Goal: Task Accomplishment & Management: Use online tool/utility

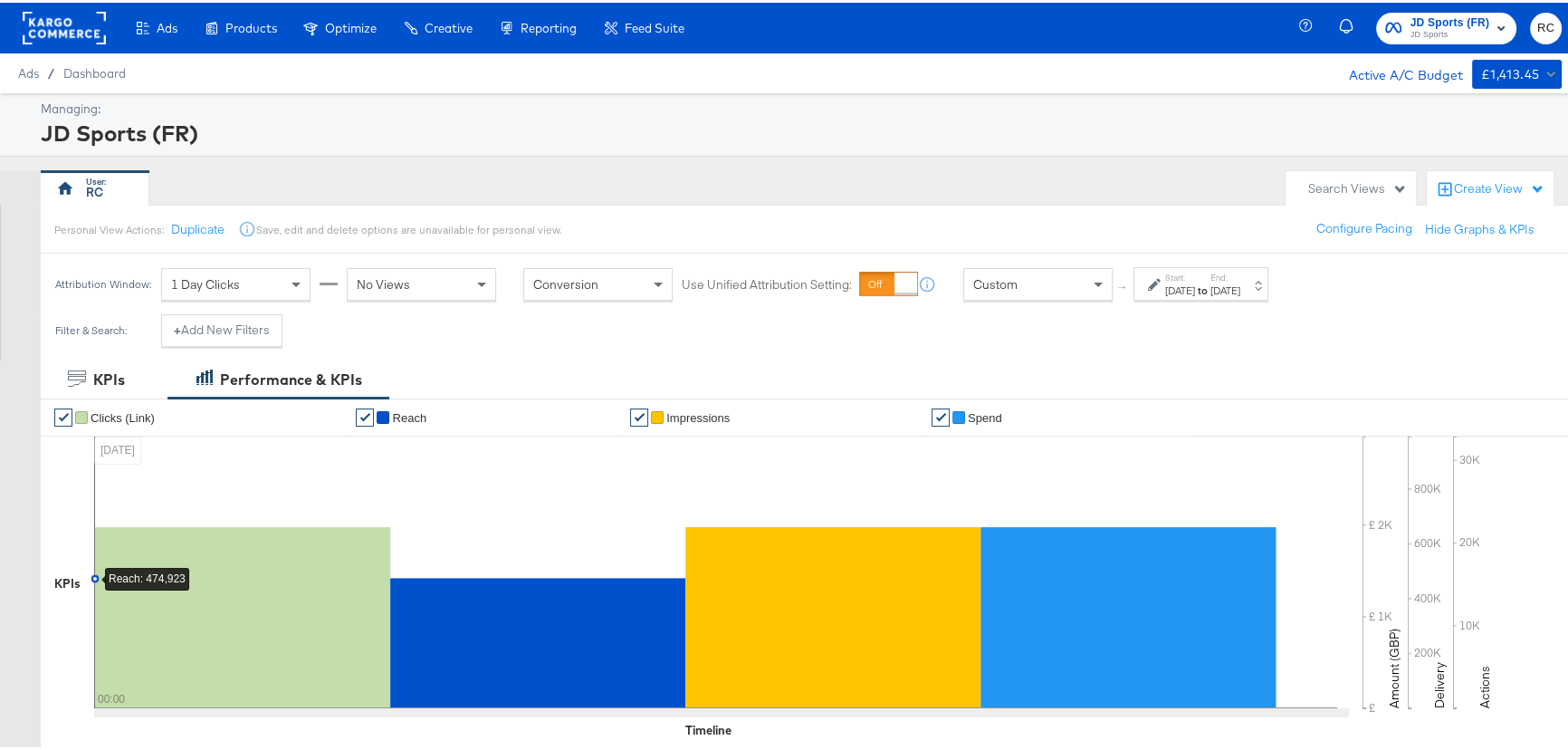
click at [1442, 26] on span "JD Sports" at bounding box center [1450, 32] width 79 height 14
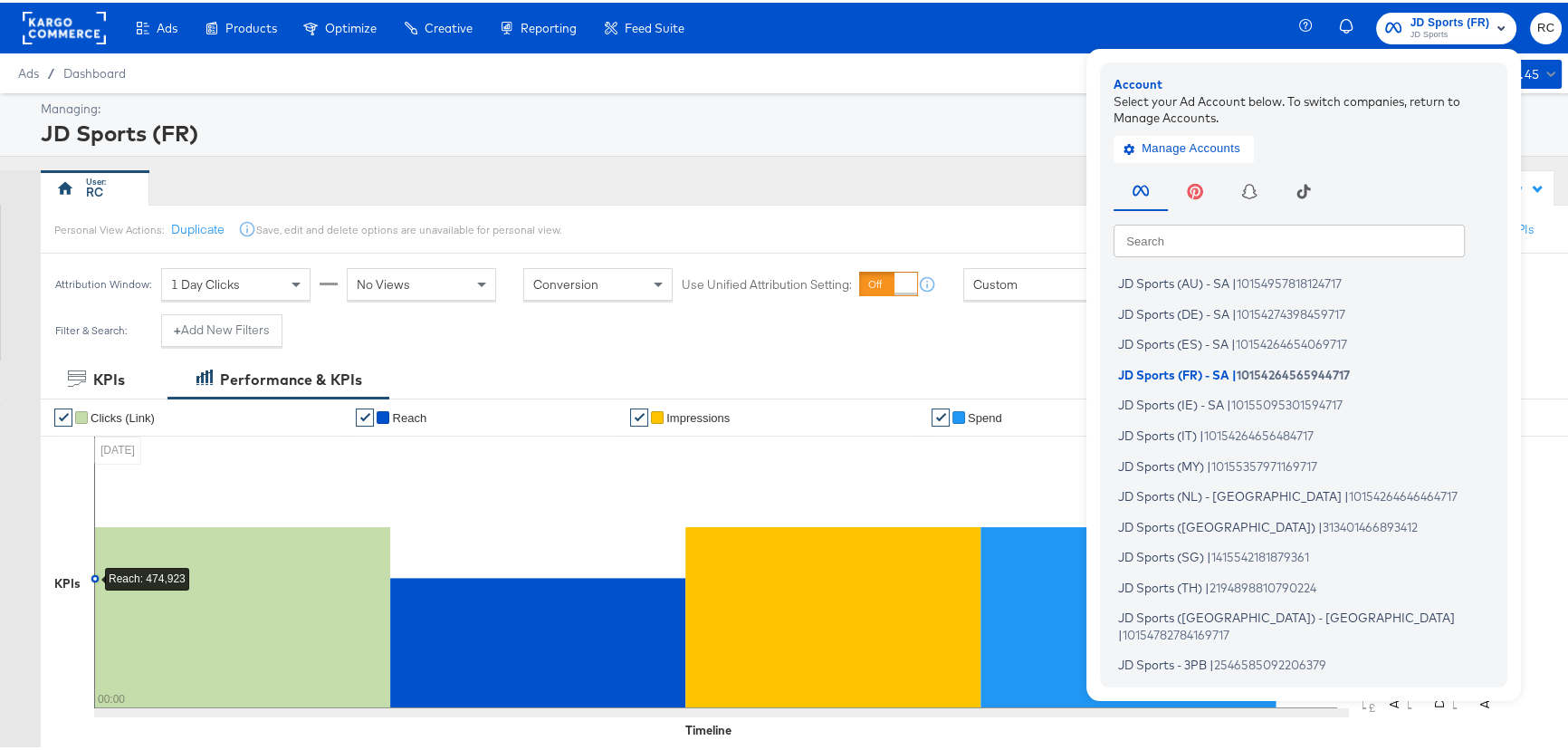
click at [745, 167] on div "RC" at bounding box center [659, 186] width 1236 height 36
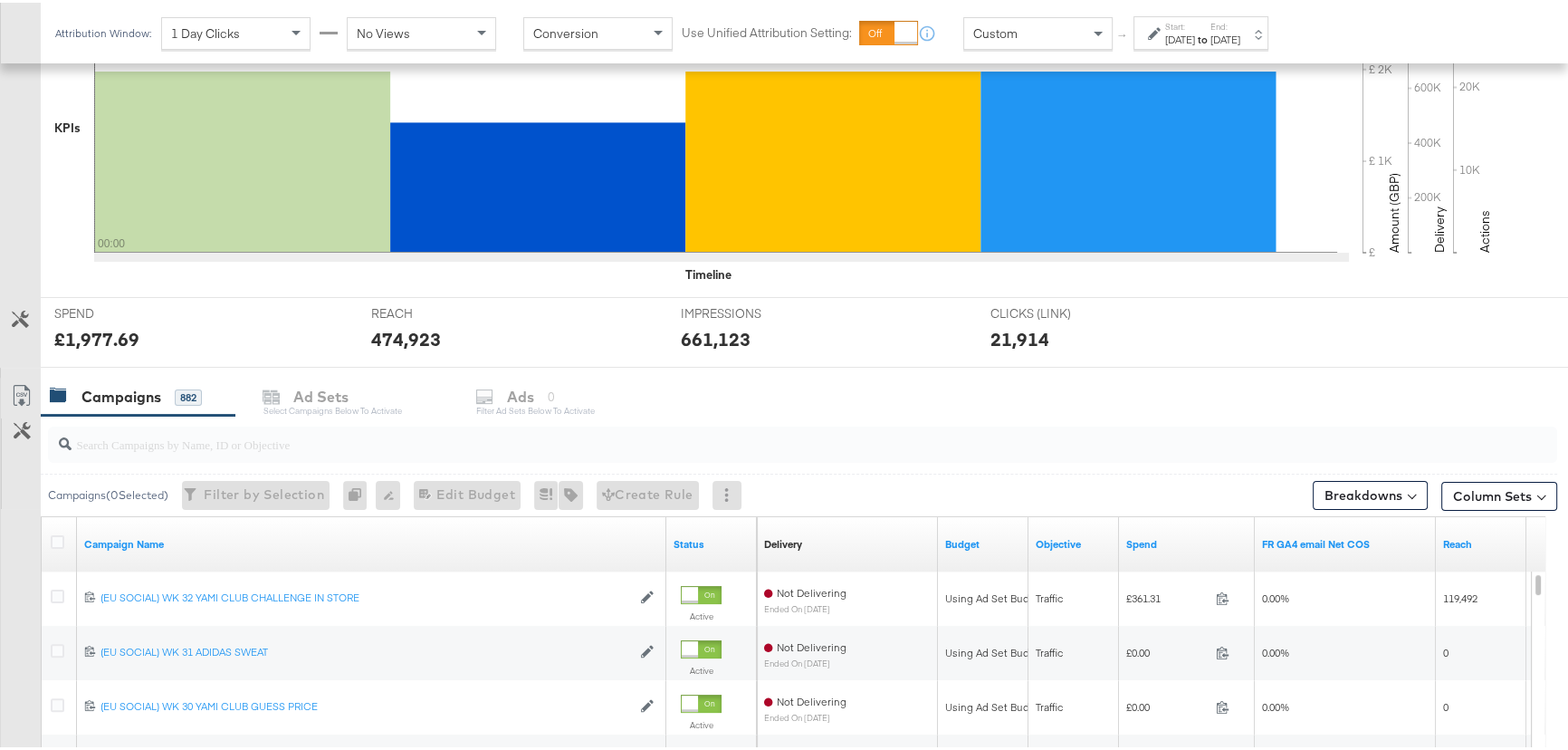
scroll to position [494, 0]
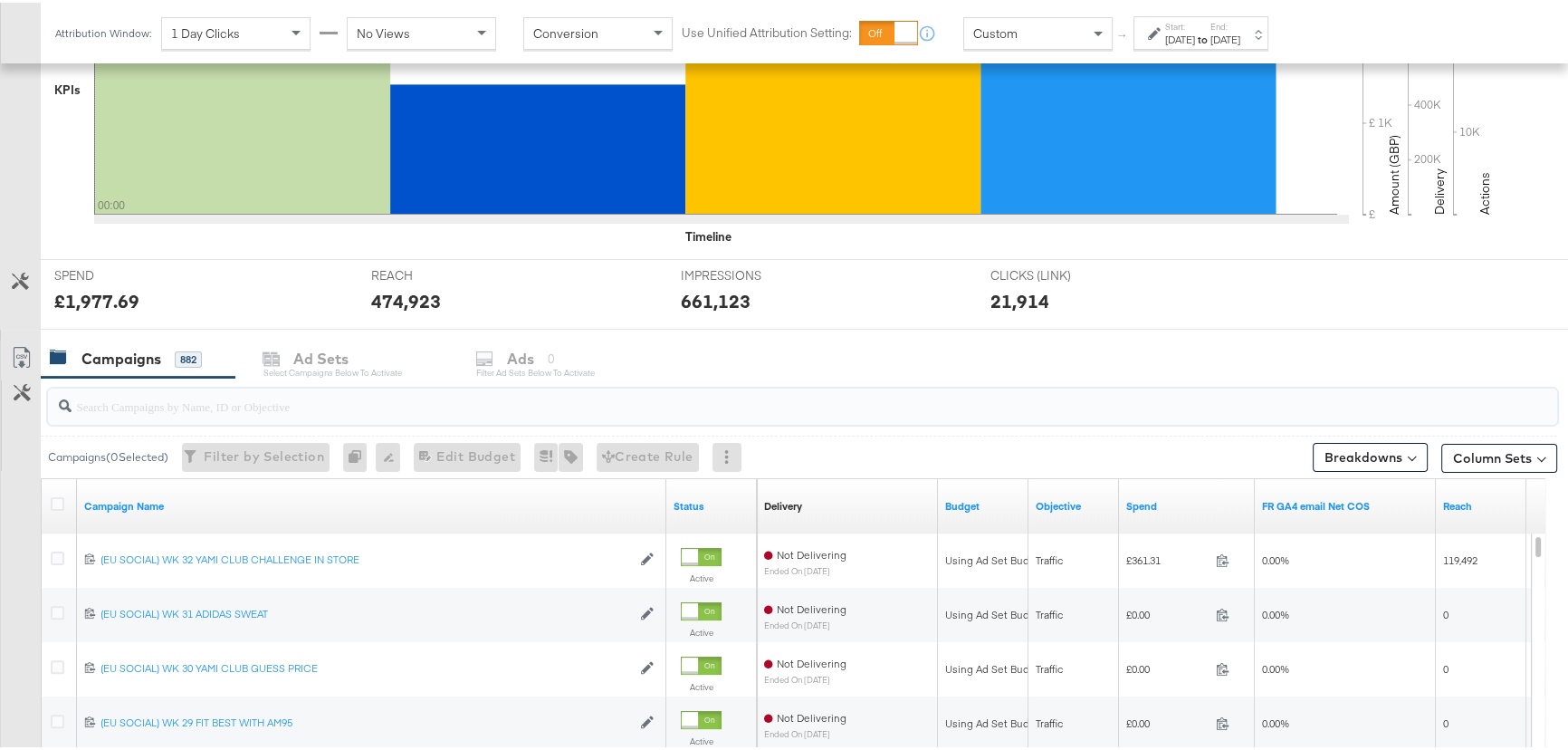
click at [177, 400] on input "search" at bounding box center [746, 396] width 1349 height 35
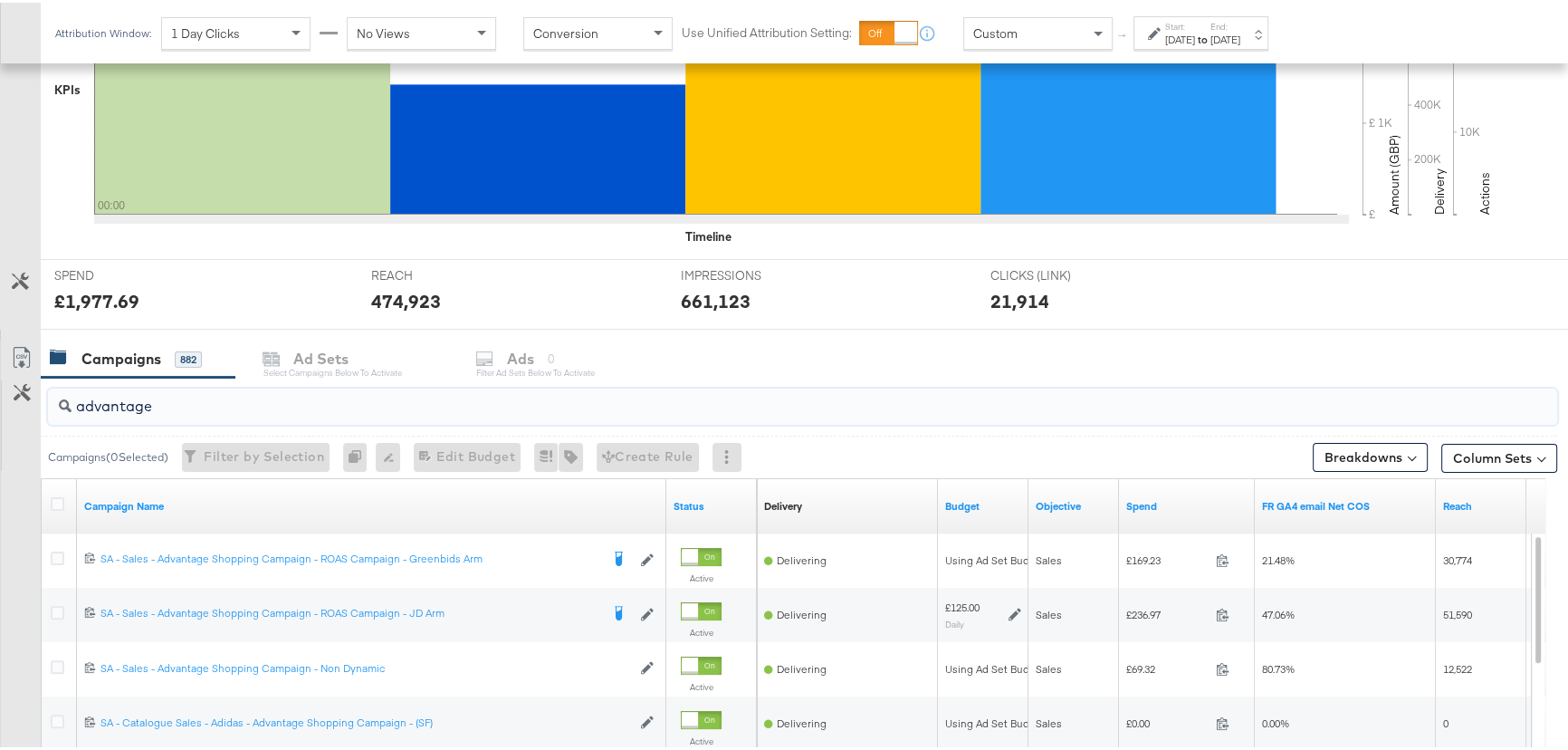
type input "advantage"
click at [1241, 35] on div "Sep 15th 2025" at bounding box center [1225, 36] width 30 height 14
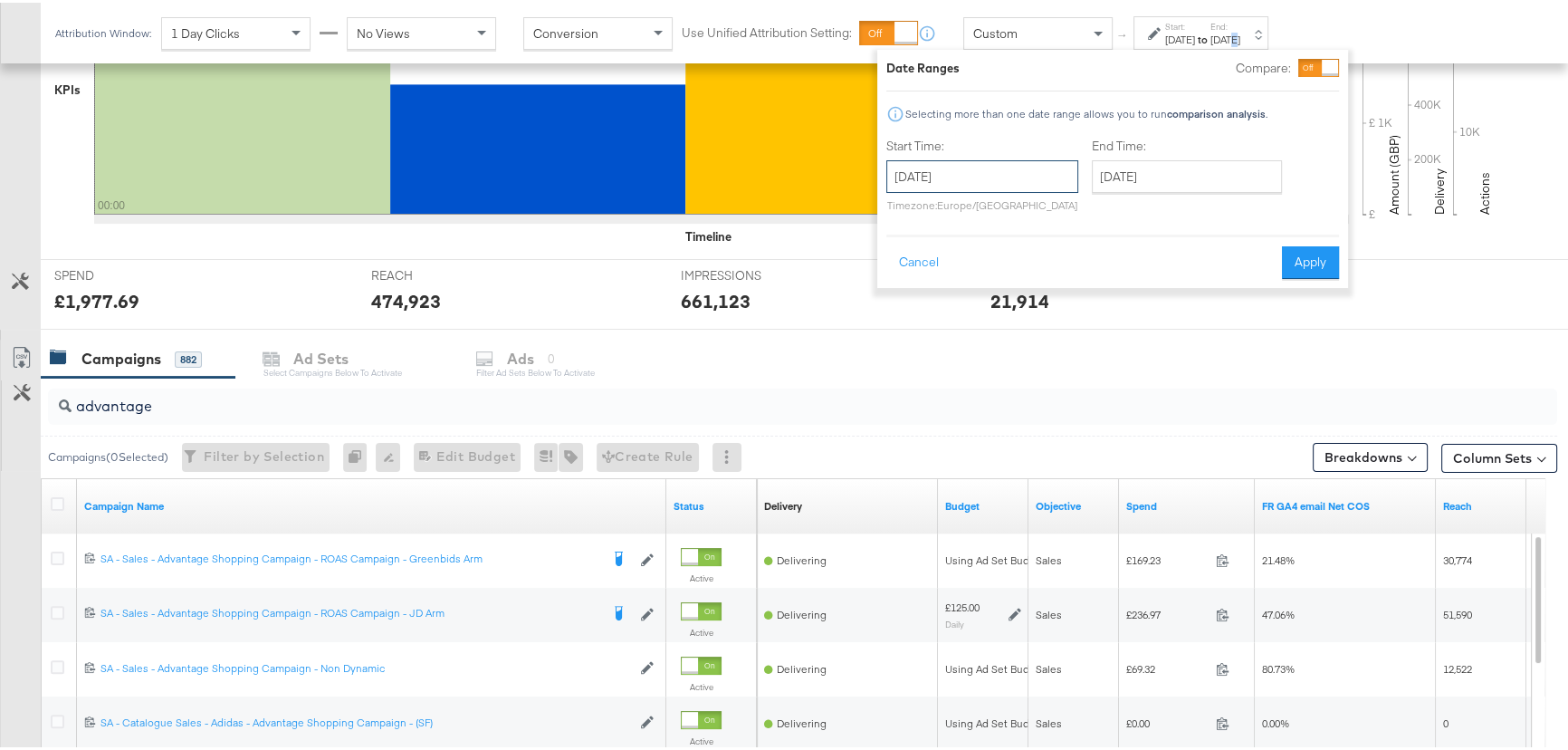
click at [1007, 174] on input "September 15th 2025" at bounding box center [983, 174] width 192 height 33
click at [914, 316] on td "14" at bounding box center [907, 316] width 31 height 25
type input "September 14th 2025"
click at [1198, 171] on input "September 15th 2025" at bounding box center [1186, 174] width 190 height 33
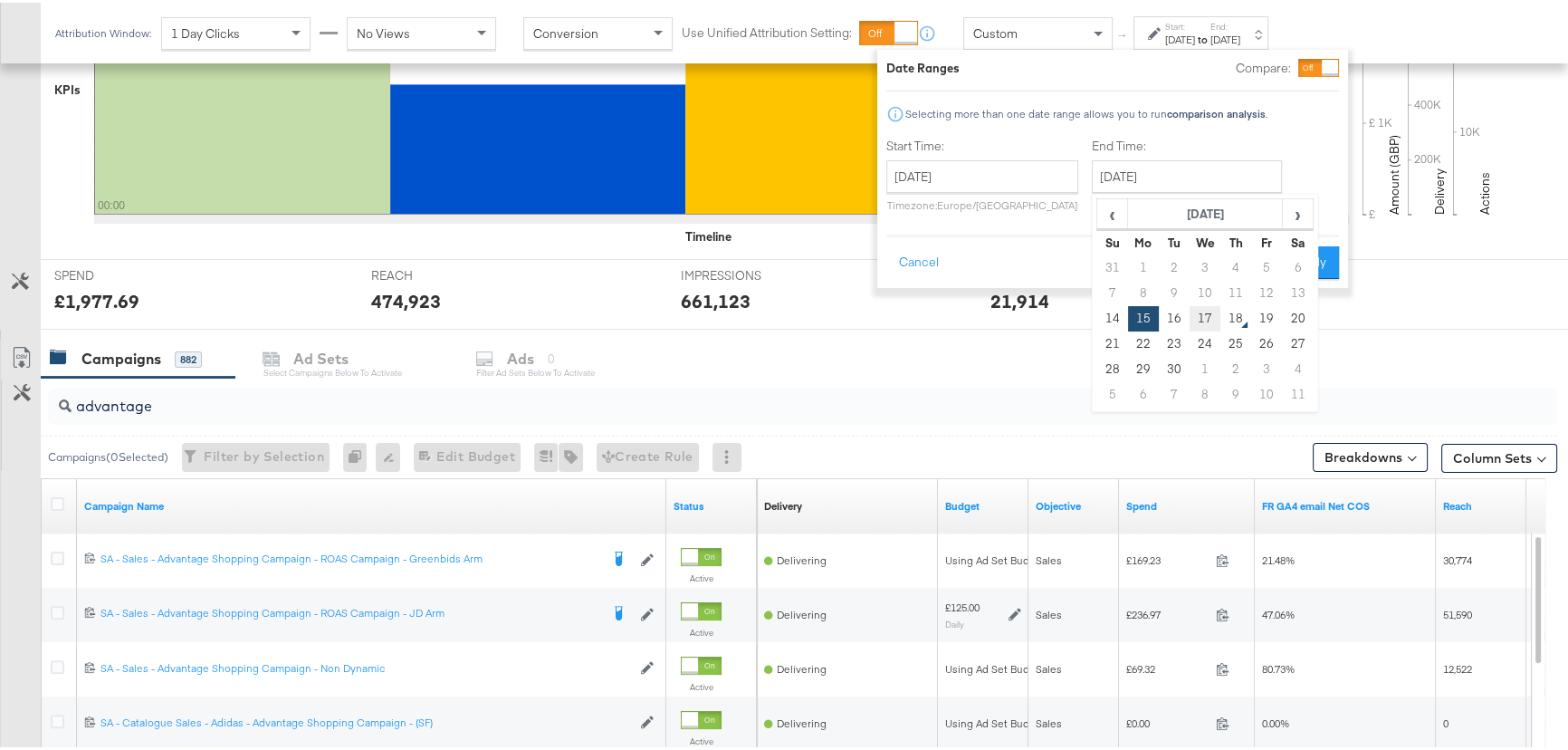
click at [1203, 314] on td "17" at bounding box center [1205, 316] width 31 height 25
type input "September 17th 2025"
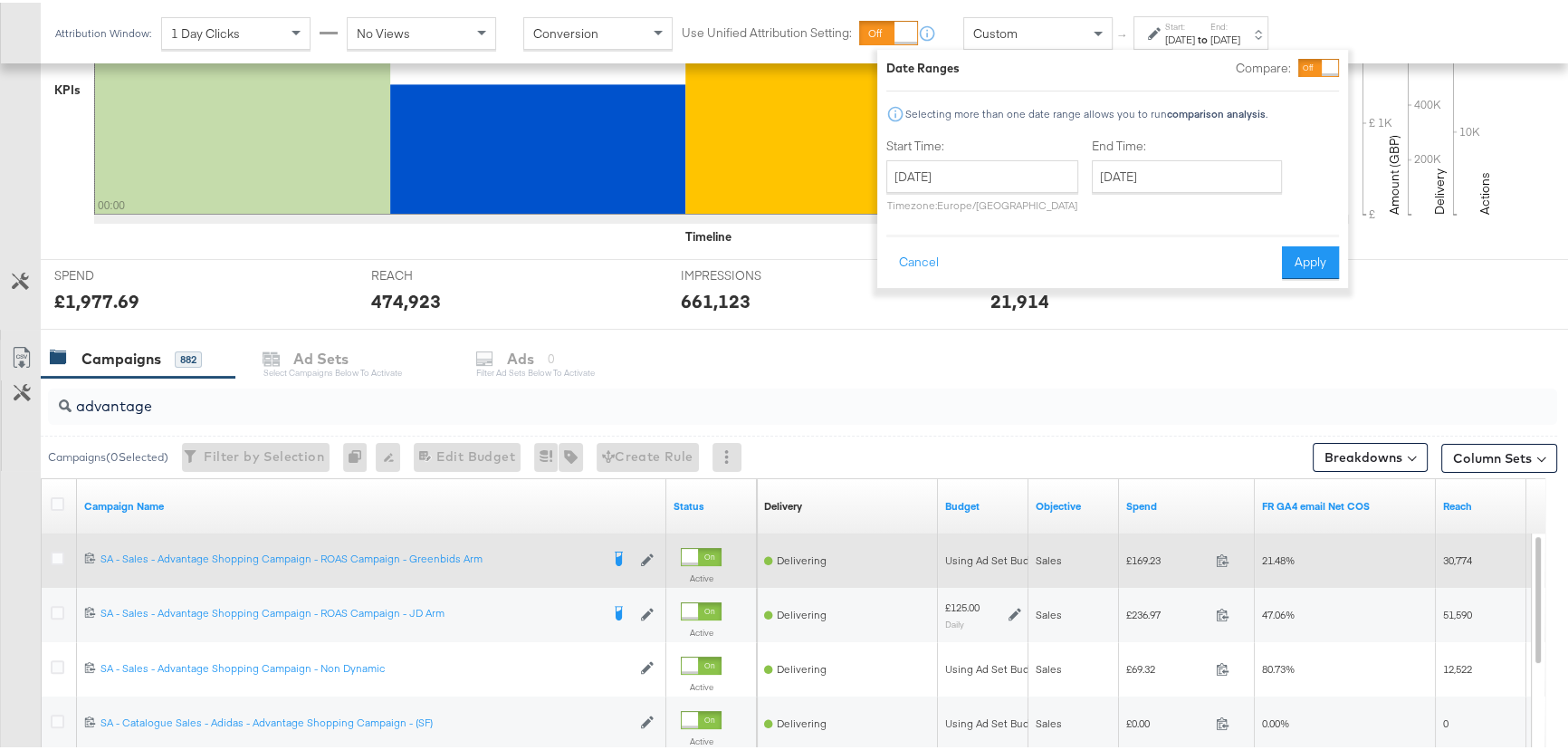
drag, startPoint x: 1304, startPoint y: 262, endPoint x: 933, endPoint y: 547, distance: 467.8
click at [1305, 262] on button "Apply" at bounding box center [1311, 260] width 57 height 33
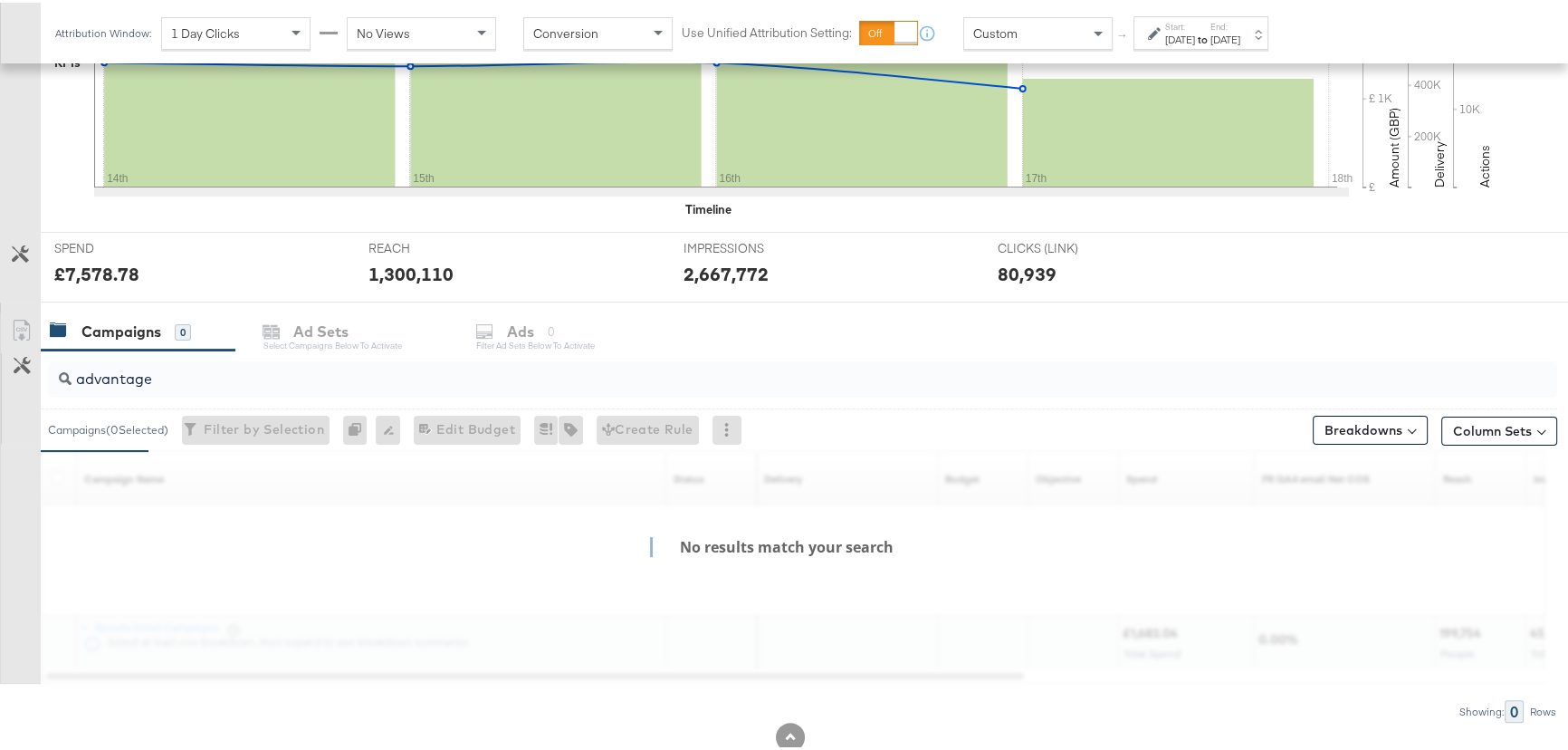
scroll to position [568, 0]
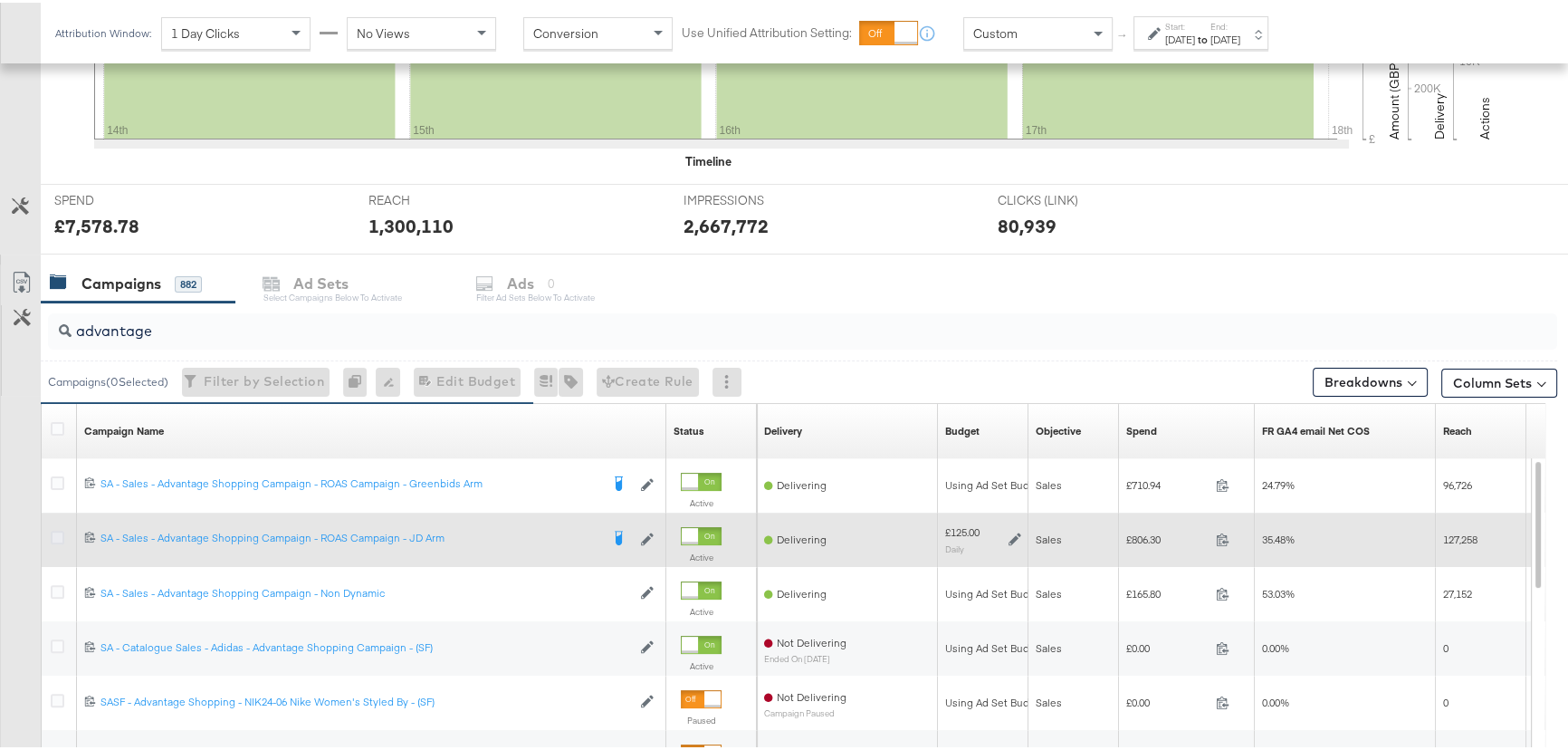
click at [55, 533] on icon at bounding box center [57, 535] width 13 height 13
click at [0, 0] on input "checkbox" at bounding box center [0, 0] width 0 height 0
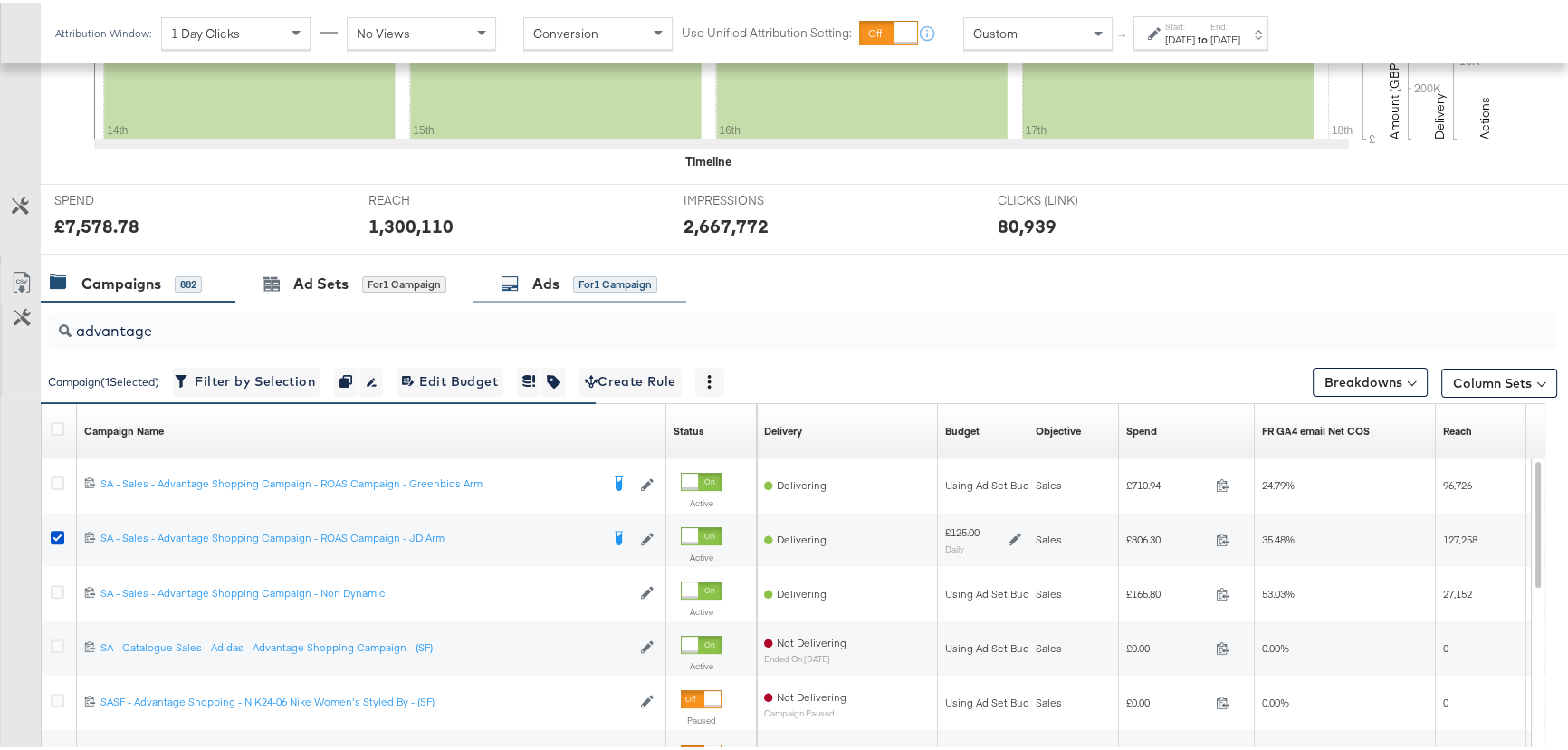
click at [576, 276] on div "for 1 Campaign" at bounding box center [615, 281] width 84 height 16
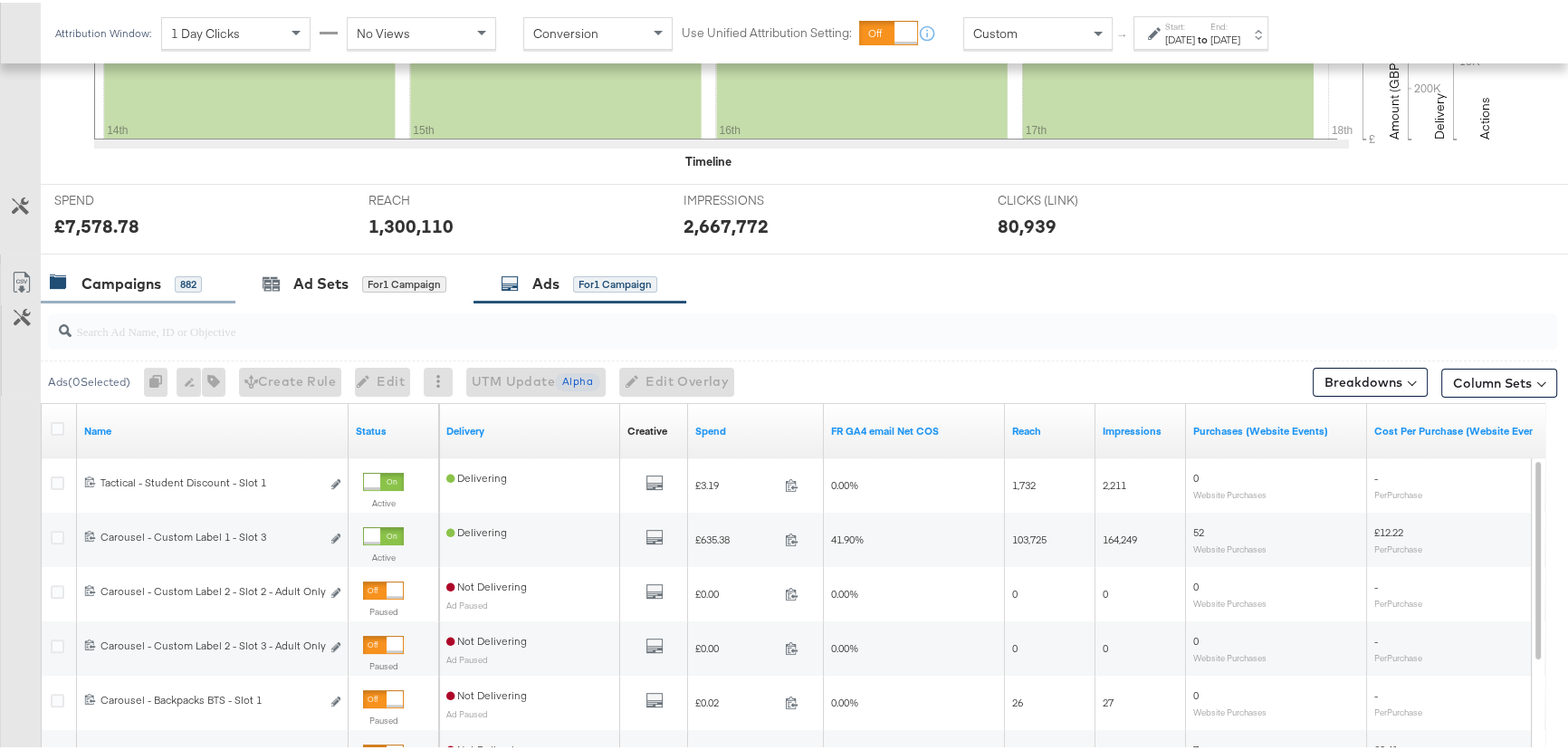
click at [119, 275] on div "Campaigns" at bounding box center [121, 281] width 79 height 21
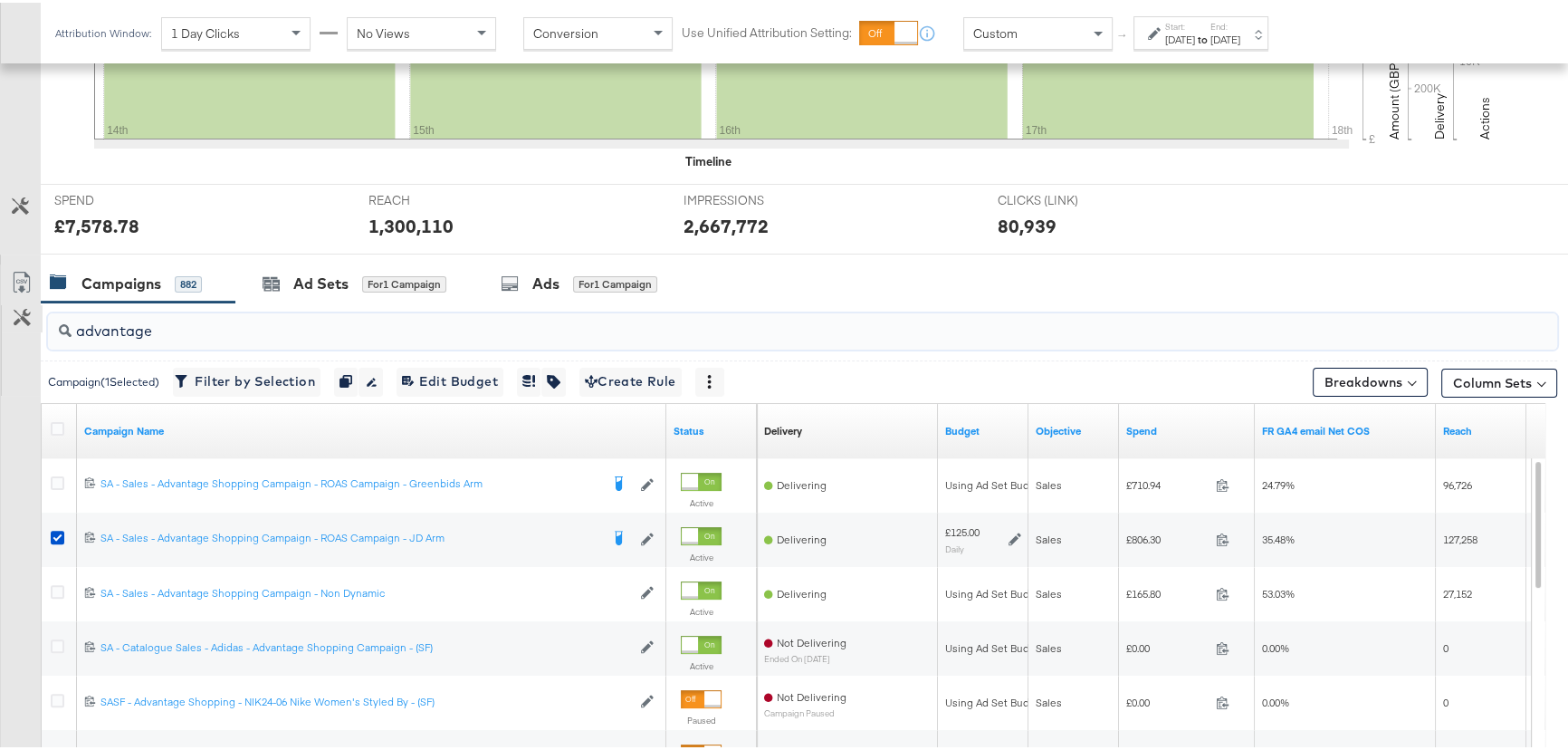
drag, startPoint x: 103, startPoint y: 320, endPoint x: 2, endPoint y: 320, distance: 101.0
click at [2, 320] on div "advantage Campaign ( 1 Selected) Filter by Selection Filter 1 campaign Duplicat…" at bounding box center [779, 621] width 1557 height 644
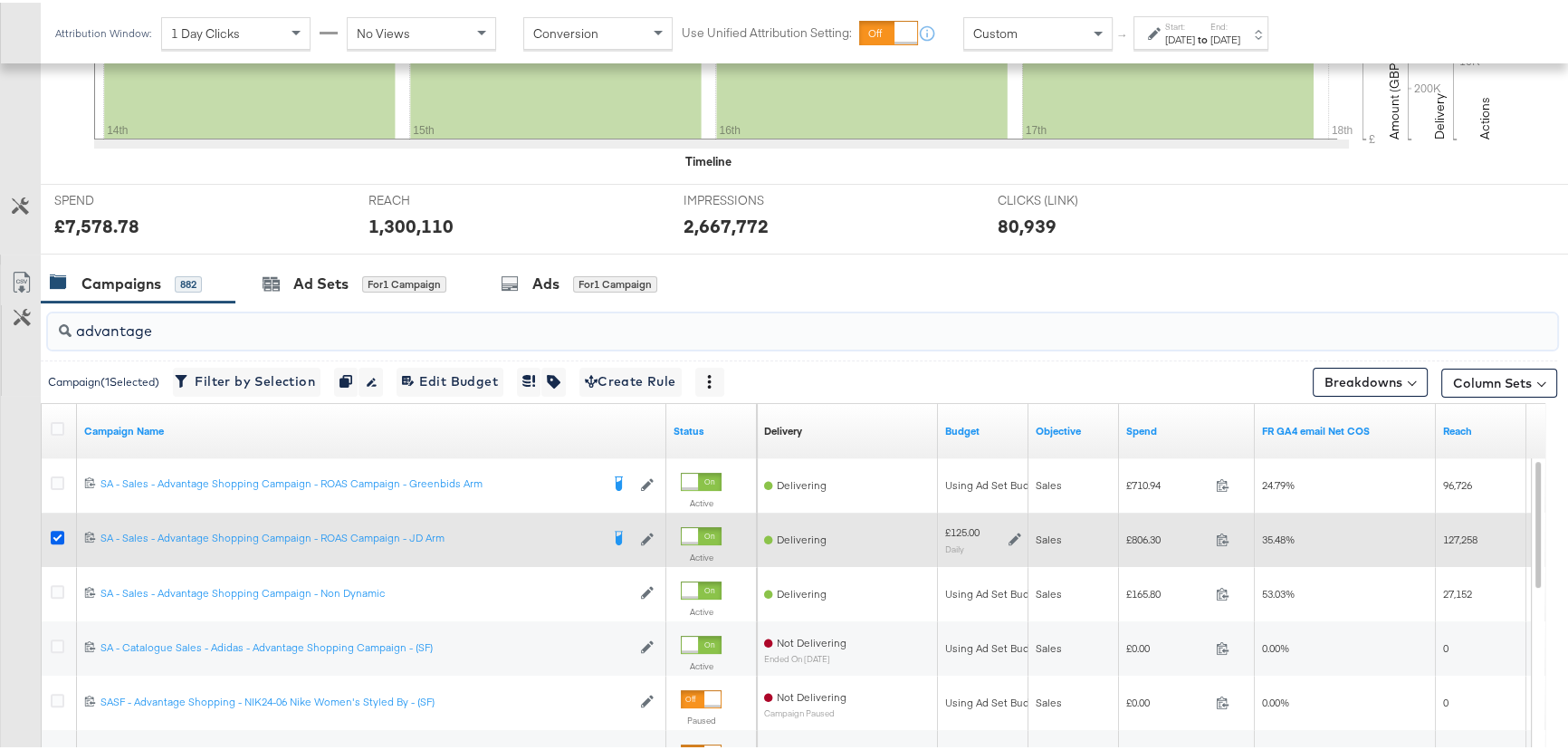
click at [58, 532] on icon at bounding box center [57, 535] width 13 height 13
click at [0, 0] on input "checkbox" at bounding box center [0, 0] width 0 height 0
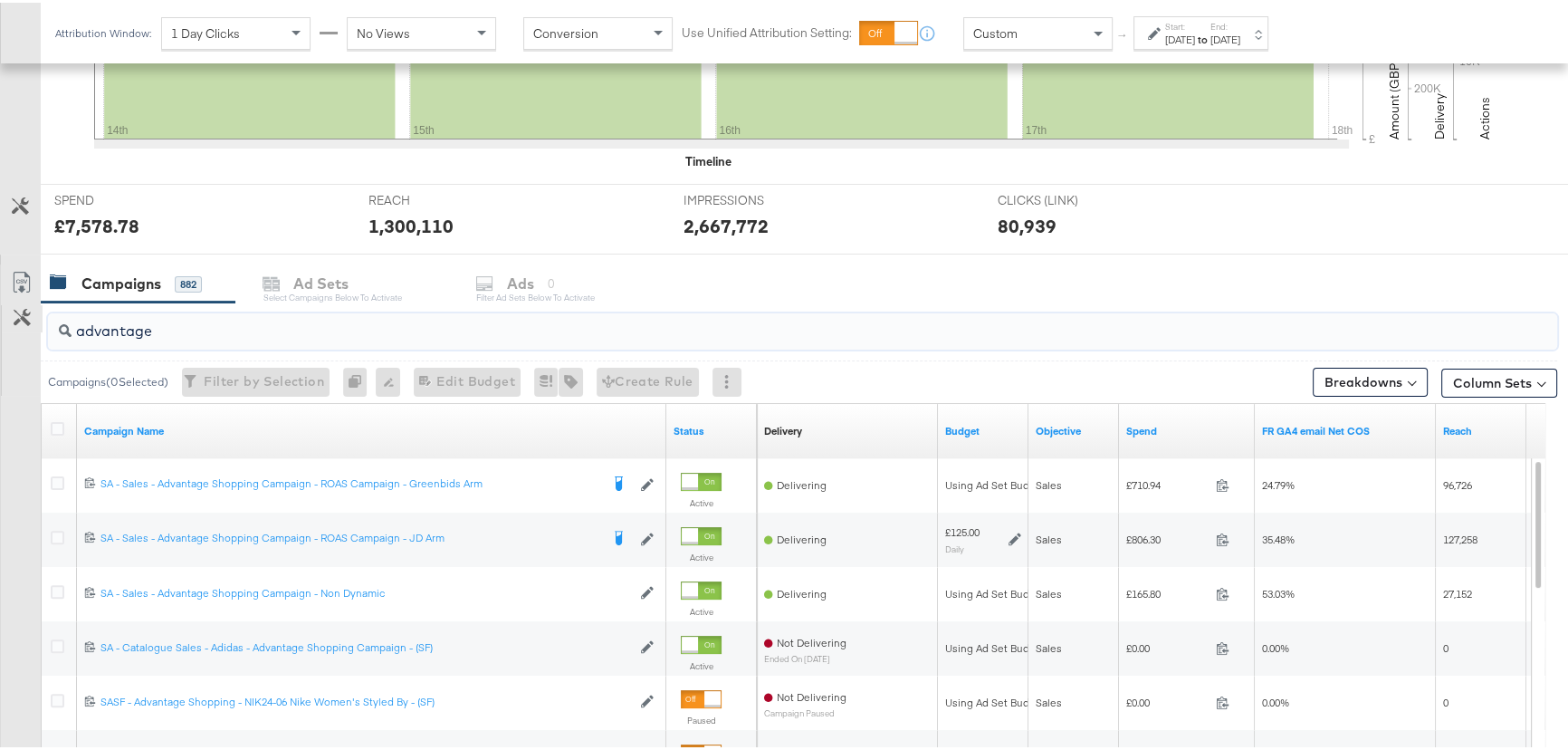
drag, startPoint x: 161, startPoint y: 326, endPoint x: 23, endPoint y: 321, distance: 138.1
click at [23, 321] on div "advantage Campaigns ( 0 Selected) Filter by Selection Filter 0 campaigns 0 Rena…" at bounding box center [779, 621] width 1557 height 644
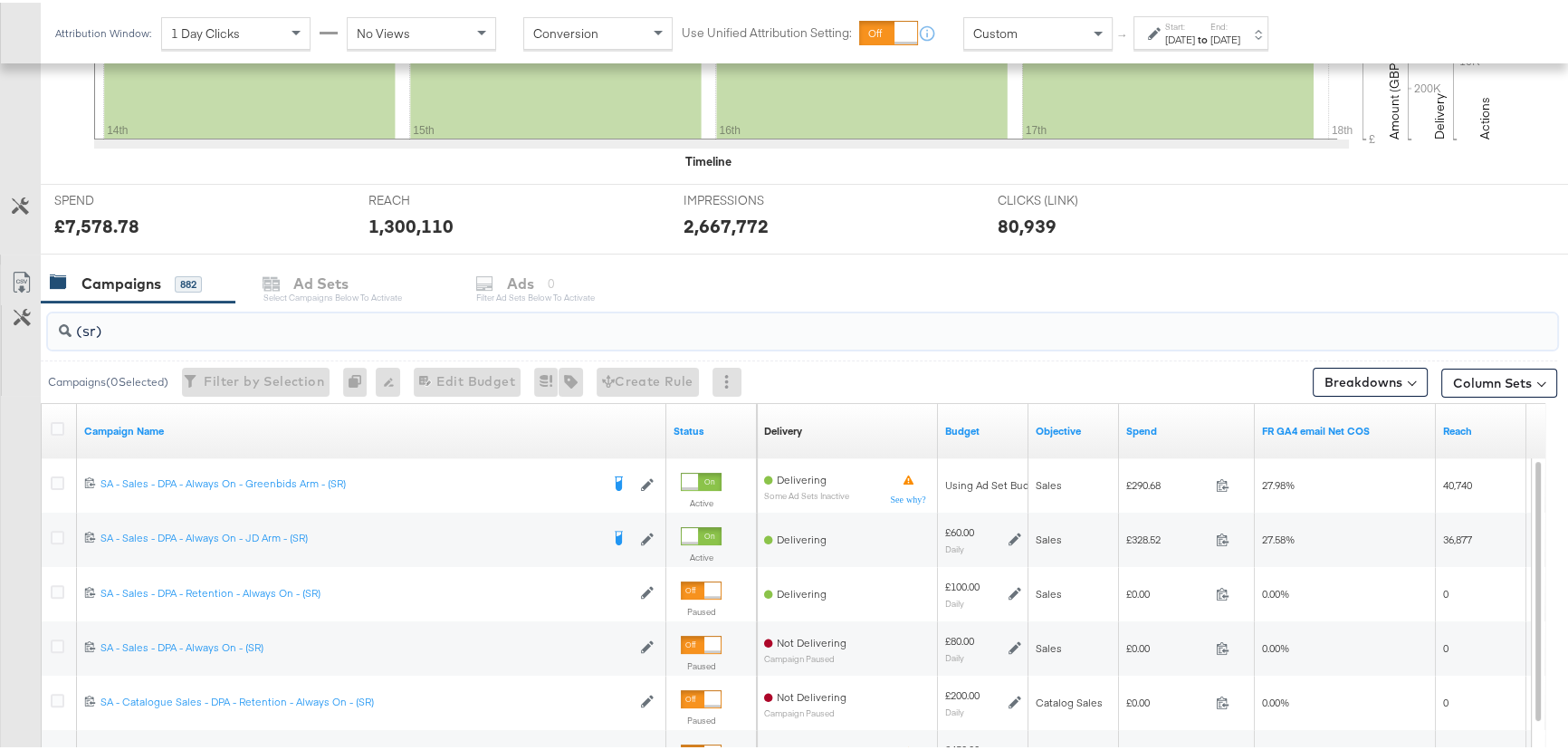
type input "(sr)"
